Goal: Task Accomplishment & Management: Complete application form

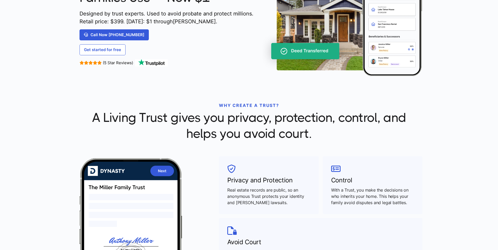
scroll to position [105, 0]
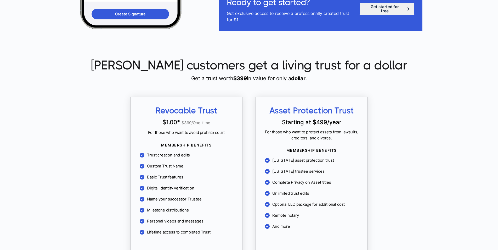
scroll to position [393, 0]
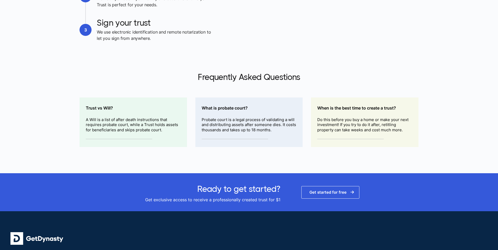
scroll to position [785, 0]
